Goal: Information Seeking & Learning: Learn about a topic

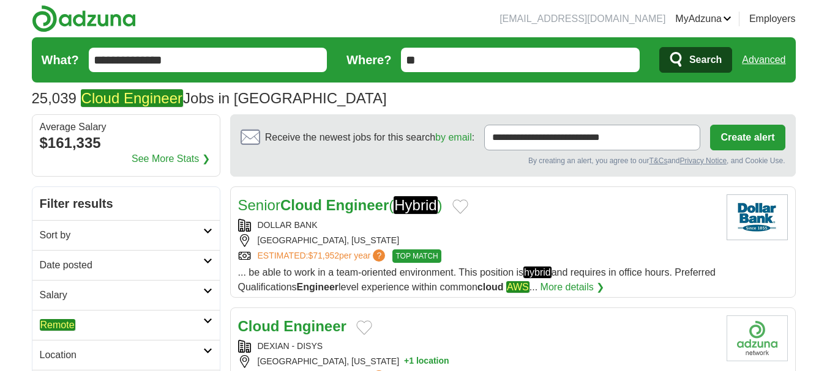
click at [108, 319] on h2 "Remote" at bounding box center [121, 325] width 163 height 15
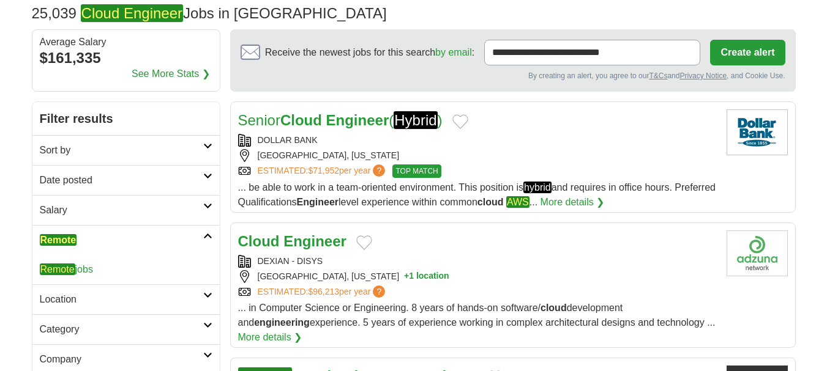
scroll to position [91, 0]
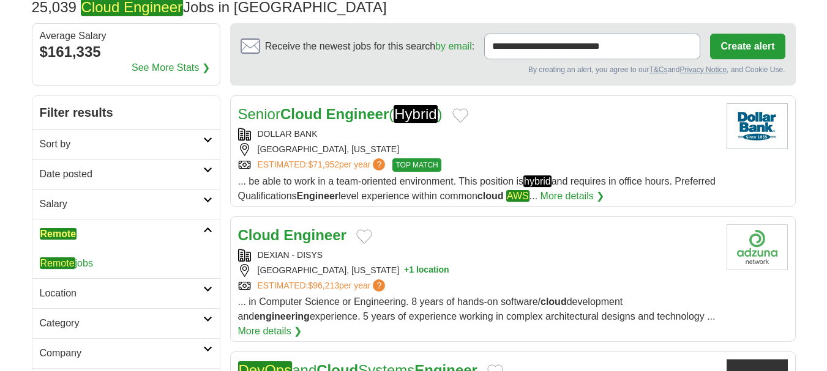
click at [65, 270] on div "Remote jobs" at bounding box center [125, 263] width 187 height 29
click at [64, 263] on em "Remote" at bounding box center [57, 264] width 35 height 12
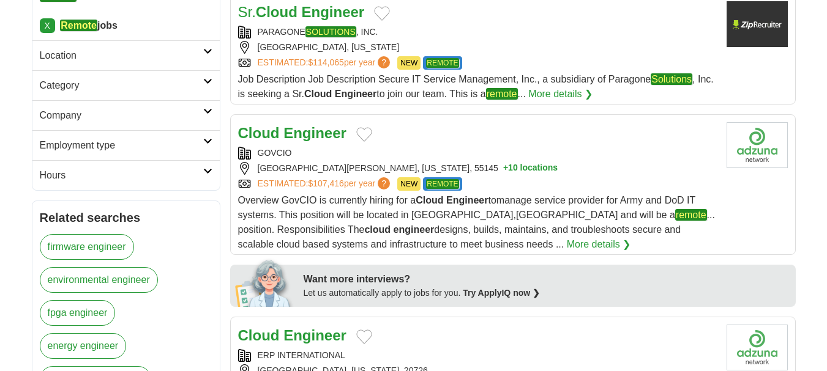
scroll to position [330, 0]
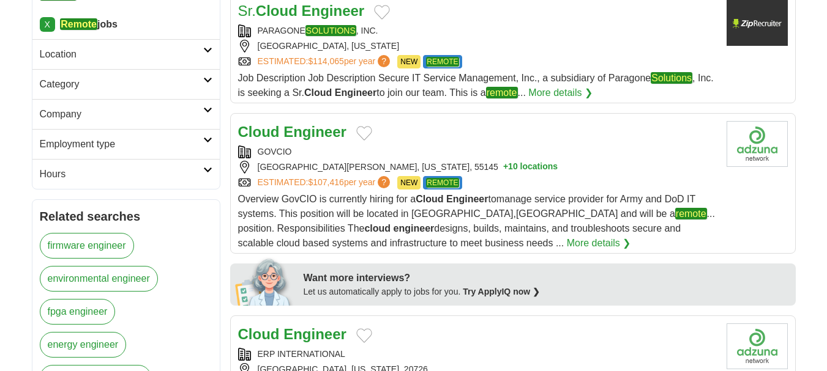
click at [486, 146] on div "GOVCIO" at bounding box center [477, 152] width 479 height 13
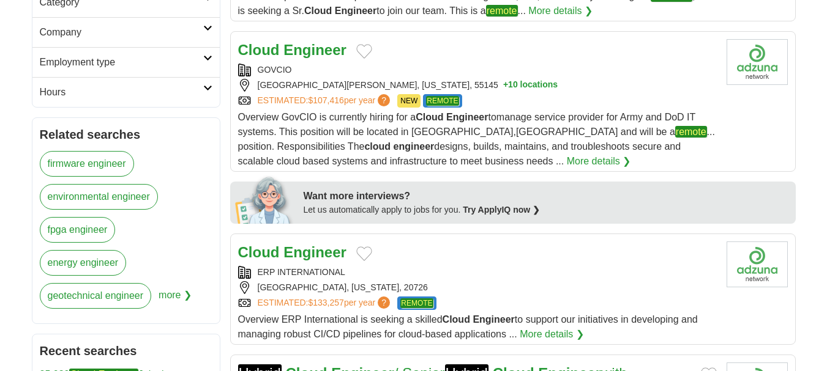
scroll to position [416, 0]
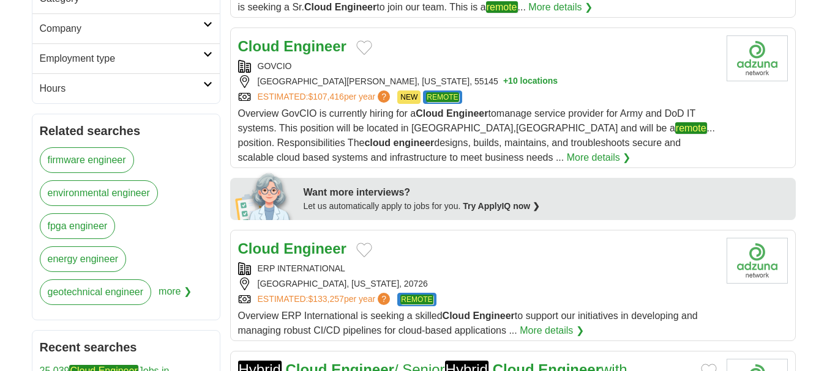
click at [461, 264] on div "ERP INTERNATIONAL" at bounding box center [477, 269] width 479 height 13
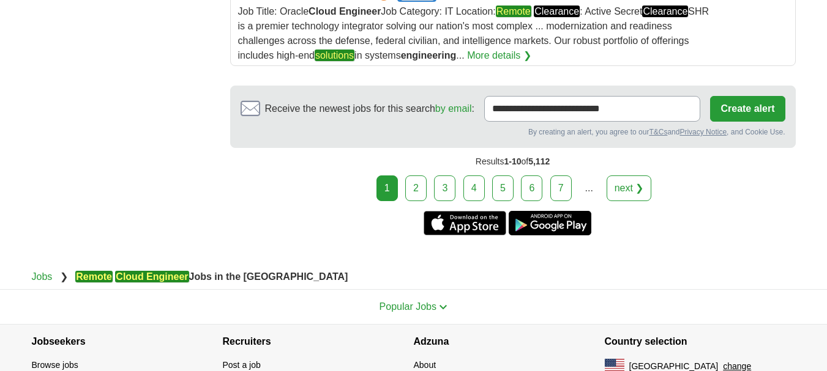
scroll to position [1688, 0]
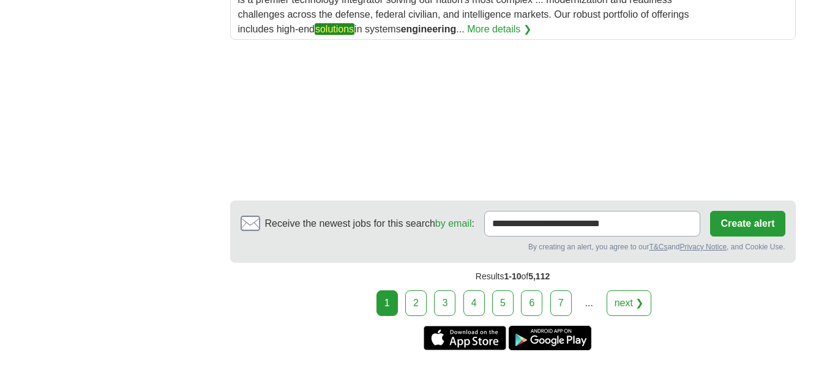
click at [409, 310] on link "2" at bounding box center [415, 304] width 21 height 26
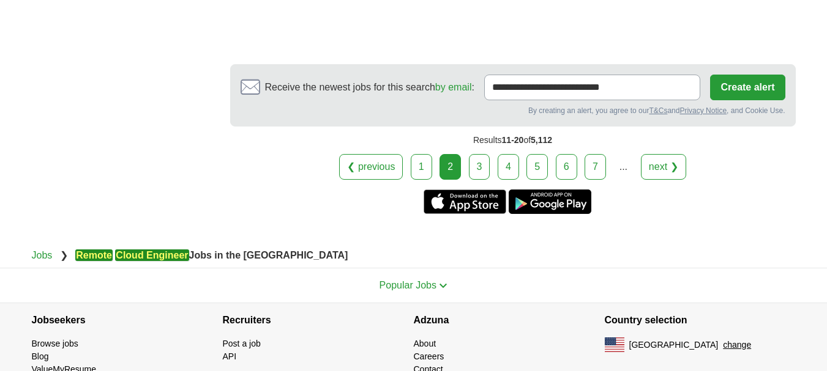
scroll to position [1753, 0]
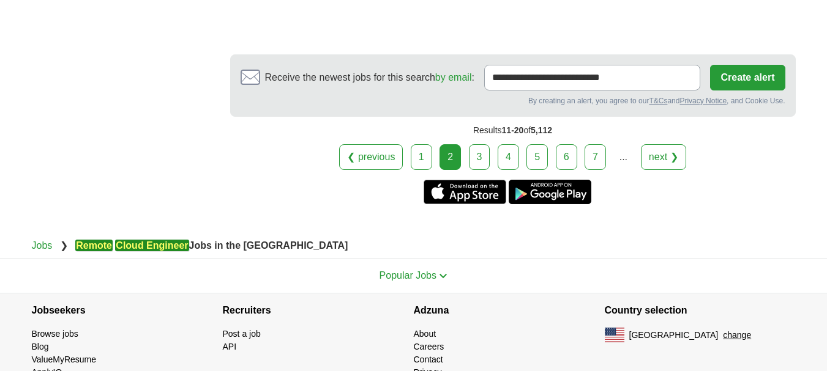
click at [474, 144] on link "3" at bounding box center [479, 157] width 21 height 26
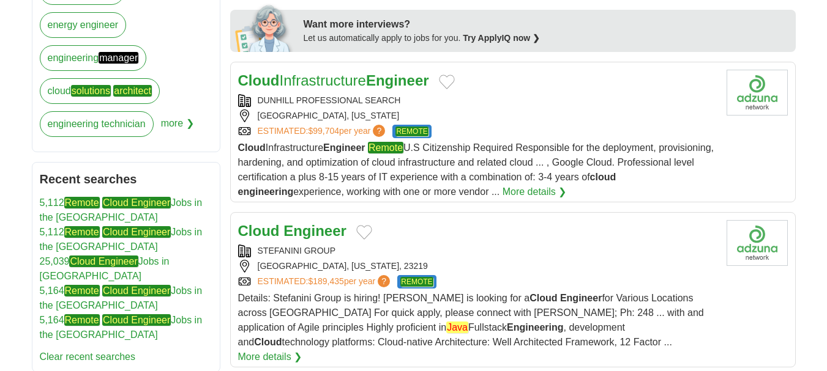
scroll to position [585, 0]
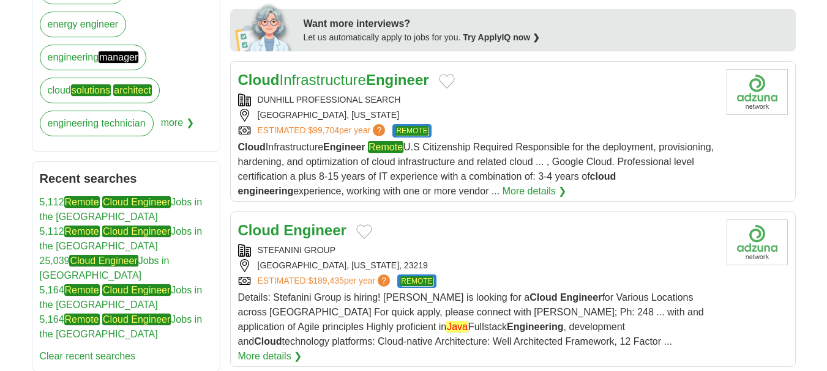
click at [489, 107] on div "DUNHILL PROFESSIONAL SEARCH FAIRFAX, VIRGINIA ESTIMATED: $99,704 per year ? REM…" at bounding box center [477, 116] width 479 height 44
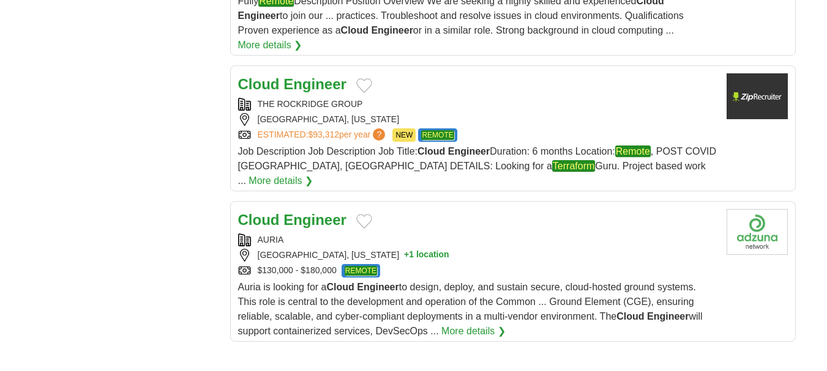
scroll to position [1426, 0]
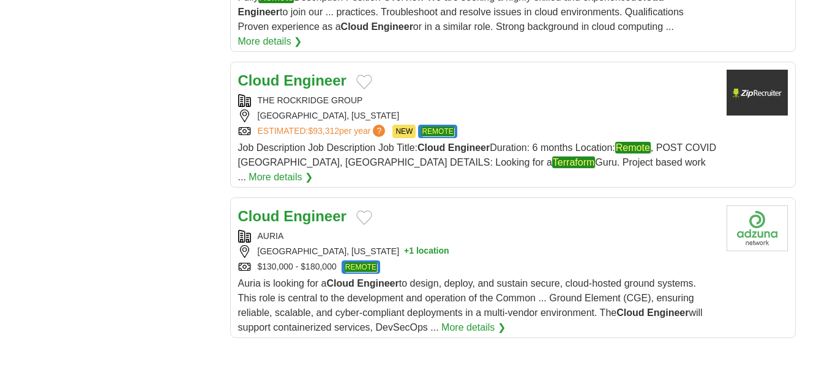
click at [442, 245] on div "HUNTSVILLE, ALABAMA + 1 location" at bounding box center [477, 251] width 479 height 13
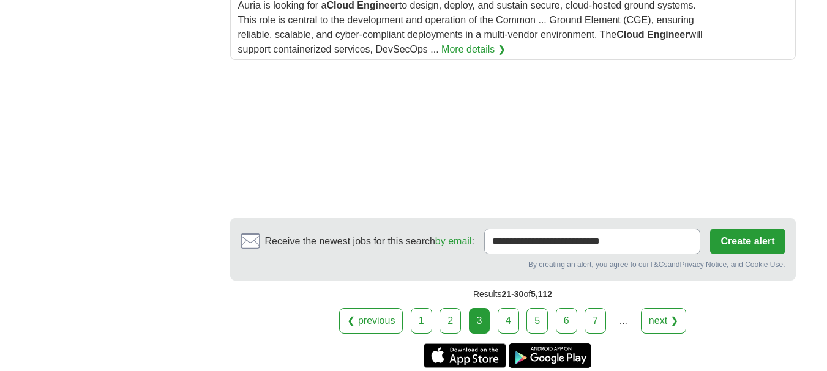
scroll to position [1705, 0]
click at [503, 308] on link "4" at bounding box center [508, 321] width 21 height 26
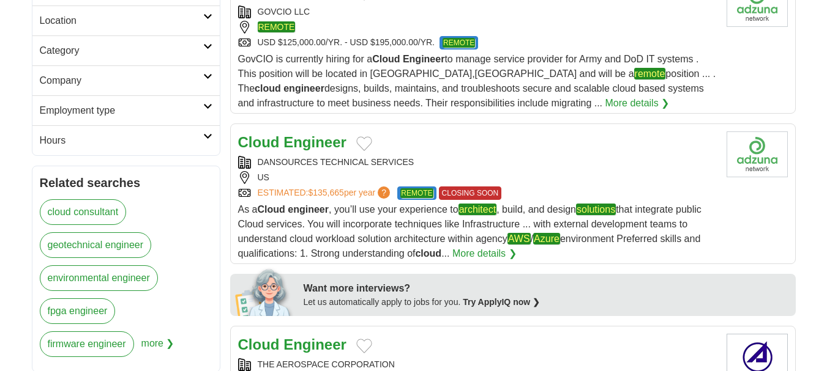
scroll to position [365, 0]
click at [423, 154] on div "Cloud Engineer DANSOURCES TECHNICAL SERVICES [GEOGRAPHIC_DATA] ESTIMATED: $135,…" at bounding box center [477, 196] width 479 height 130
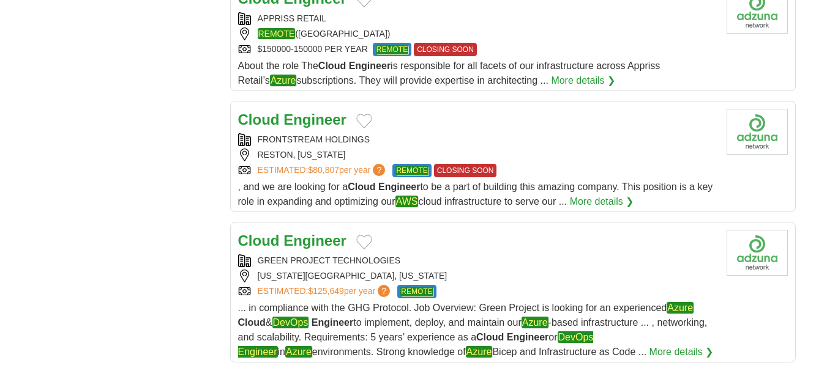
scroll to position [1344, 0]
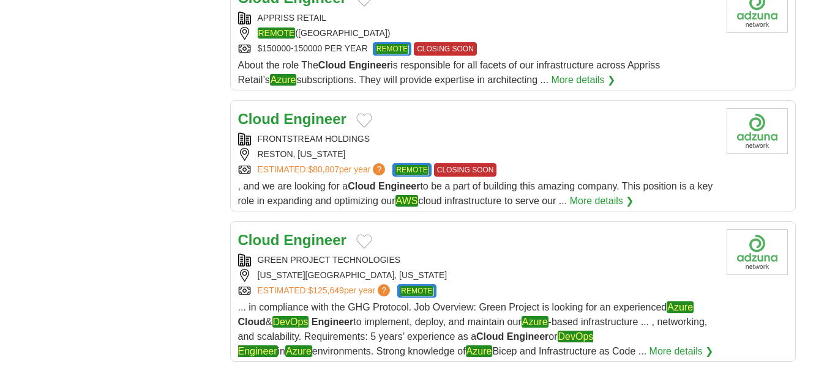
click at [453, 28] on div "REMOTE ([GEOGRAPHIC_DATA])" at bounding box center [477, 33] width 479 height 13
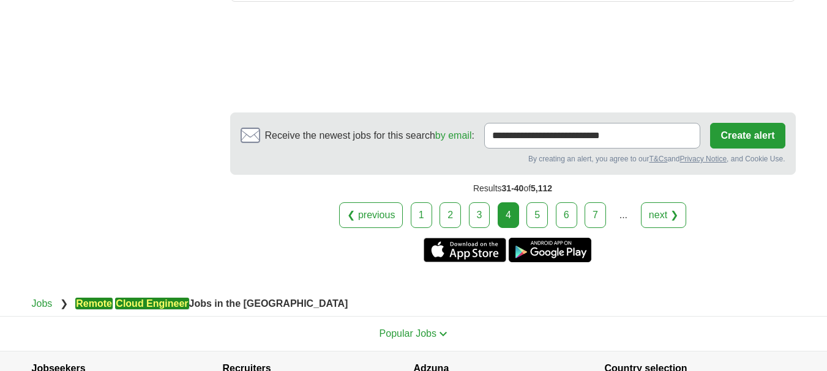
scroll to position [1705, 0]
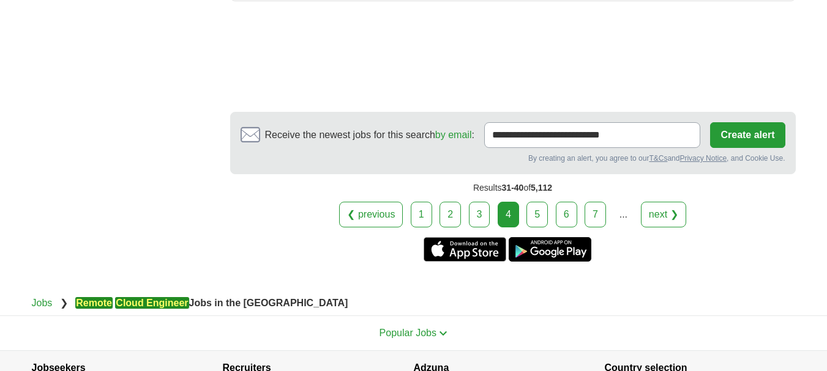
click at [532, 212] on link "5" at bounding box center [536, 215] width 21 height 26
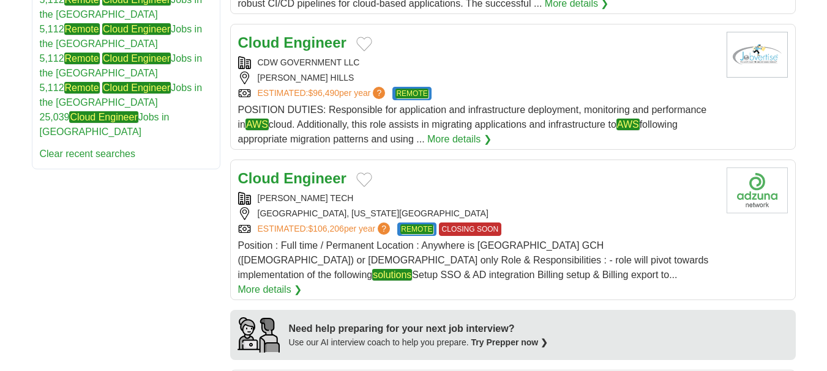
scroll to position [790, 0]
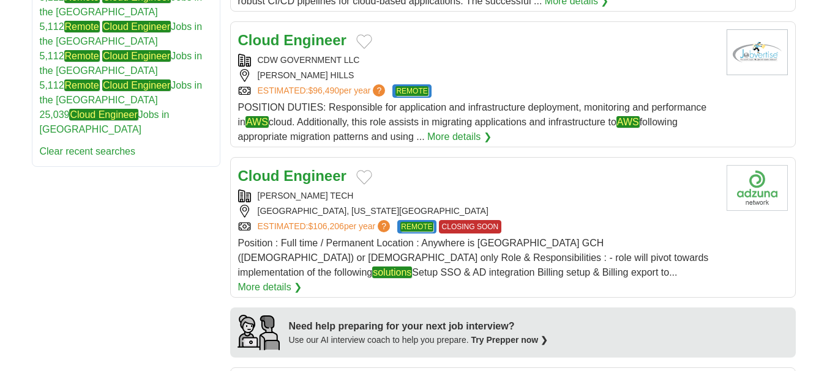
click at [441, 190] on div "[PERSON_NAME] TECH" at bounding box center [477, 196] width 479 height 13
